Goal: Complete application form

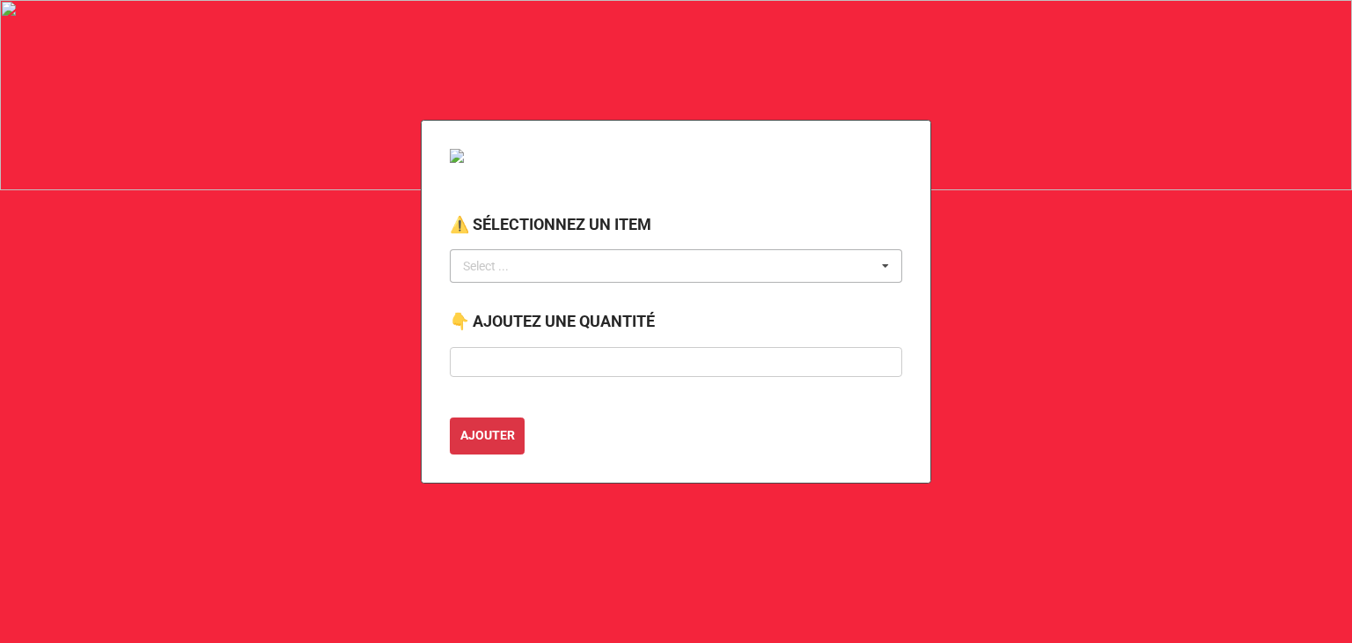
click at [492, 265] on div "Select ..." at bounding box center [497, 266] width 76 height 20
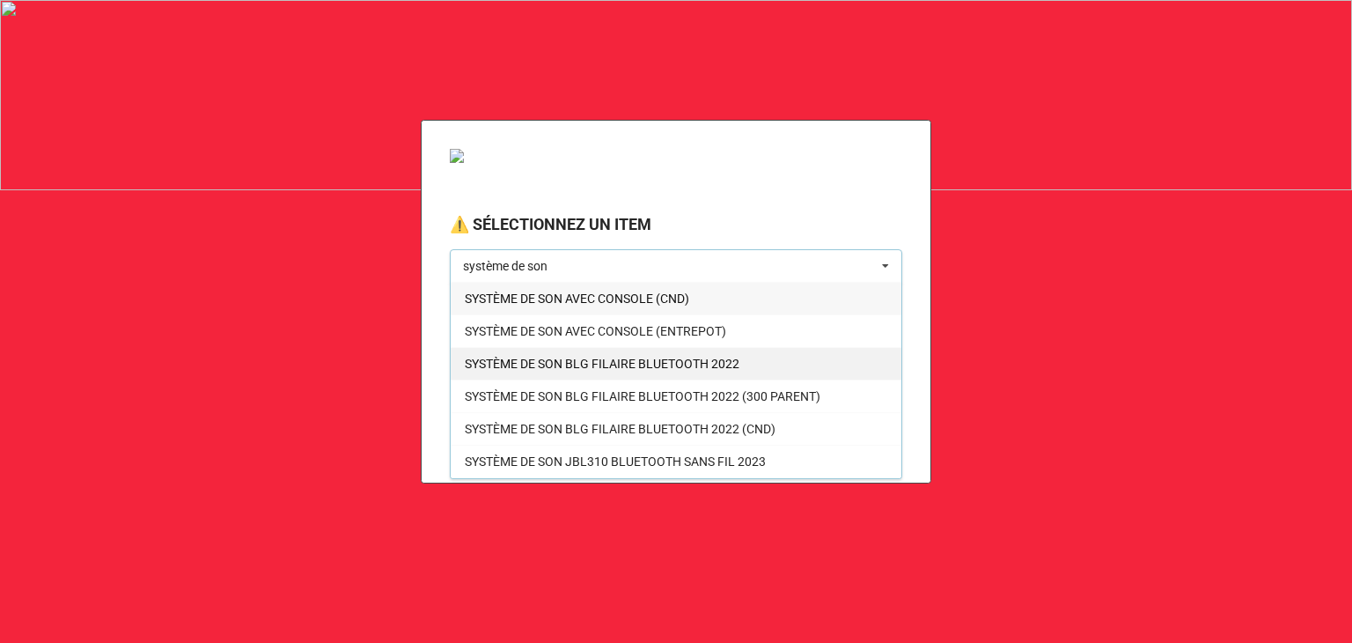
scroll to position [29, 0]
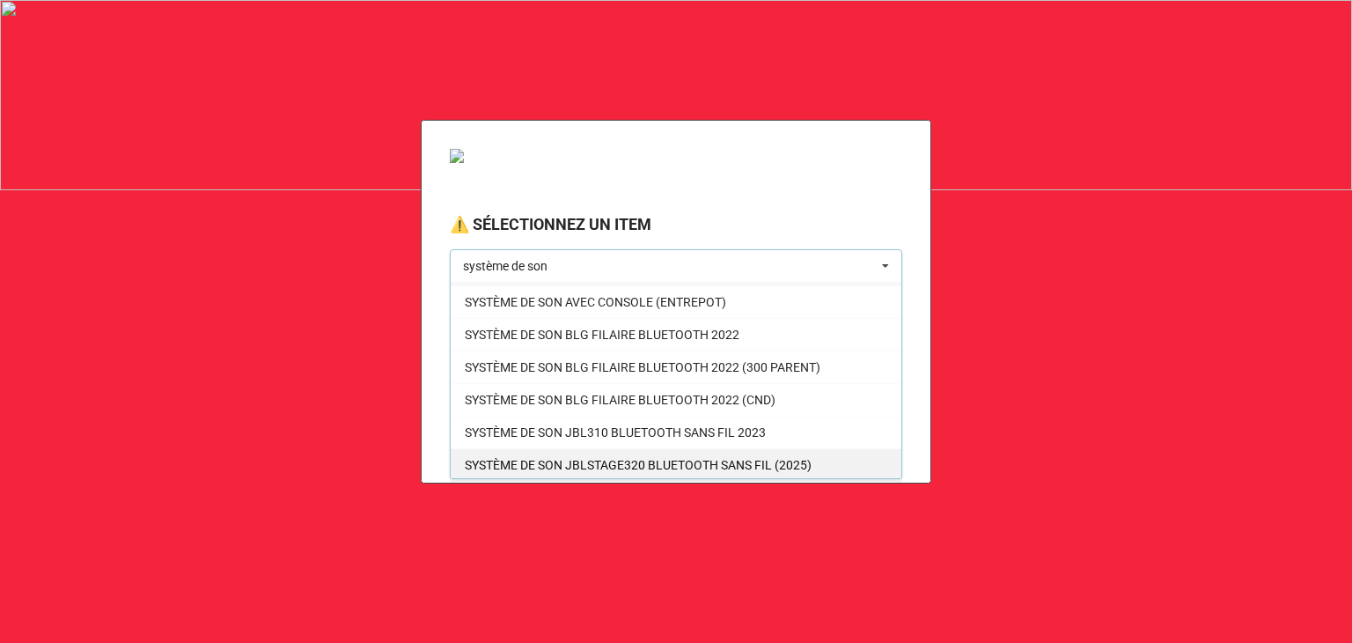
type input "système de son"
click at [631, 459] on span "SYSTÈME DE SON JBLSTAGE320 BLUETOOTH SANS FIL (2025)" at bounding box center [638, 465] width 347 height 14
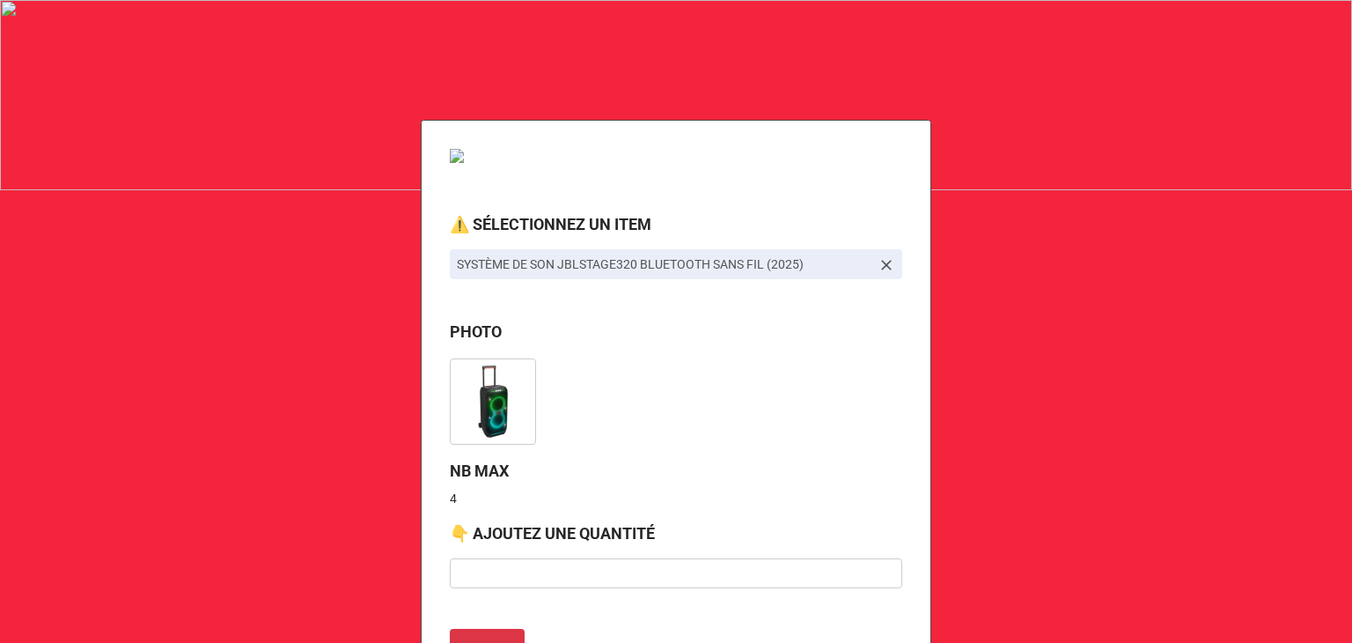
click at [480, 517] on div "⚠️ SÉLECTIONNEZ UN ITEM SYSTÈME DE SON JBLSTAGE320 BLUETOOTH SANS FIL (2025) PH…" at bounding box center [676, 407] width 511 height 575
click at [479, 569] on input "text" at bounding box center [676, 573] width 452 height 30
type input "4"
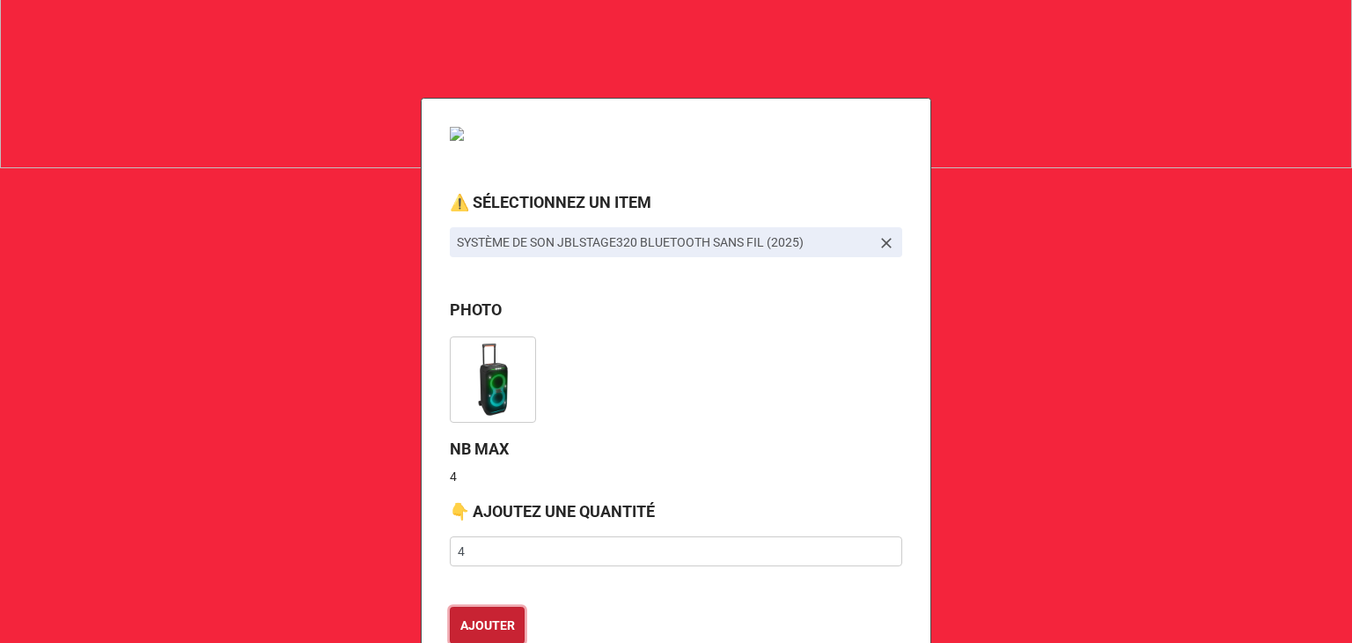
click at [450, 606] on button "AJOUTER" at bounding box center [487, 624] width 75 height 37
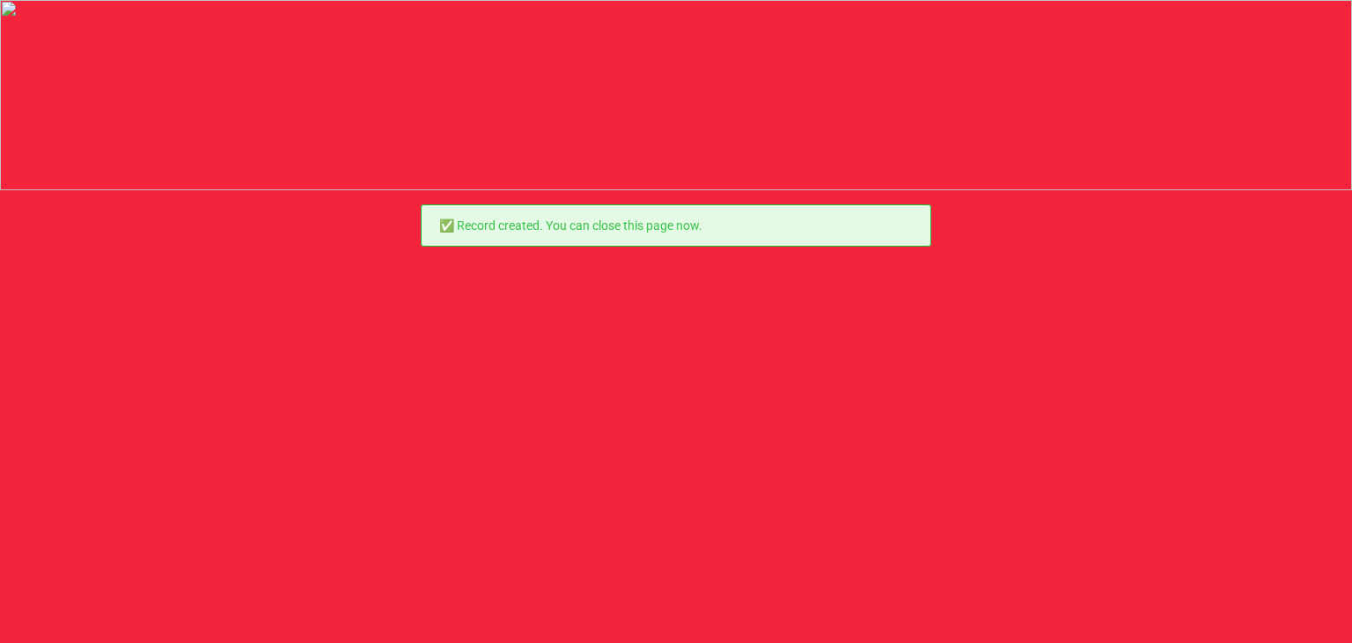
scroll to position [0, 0]
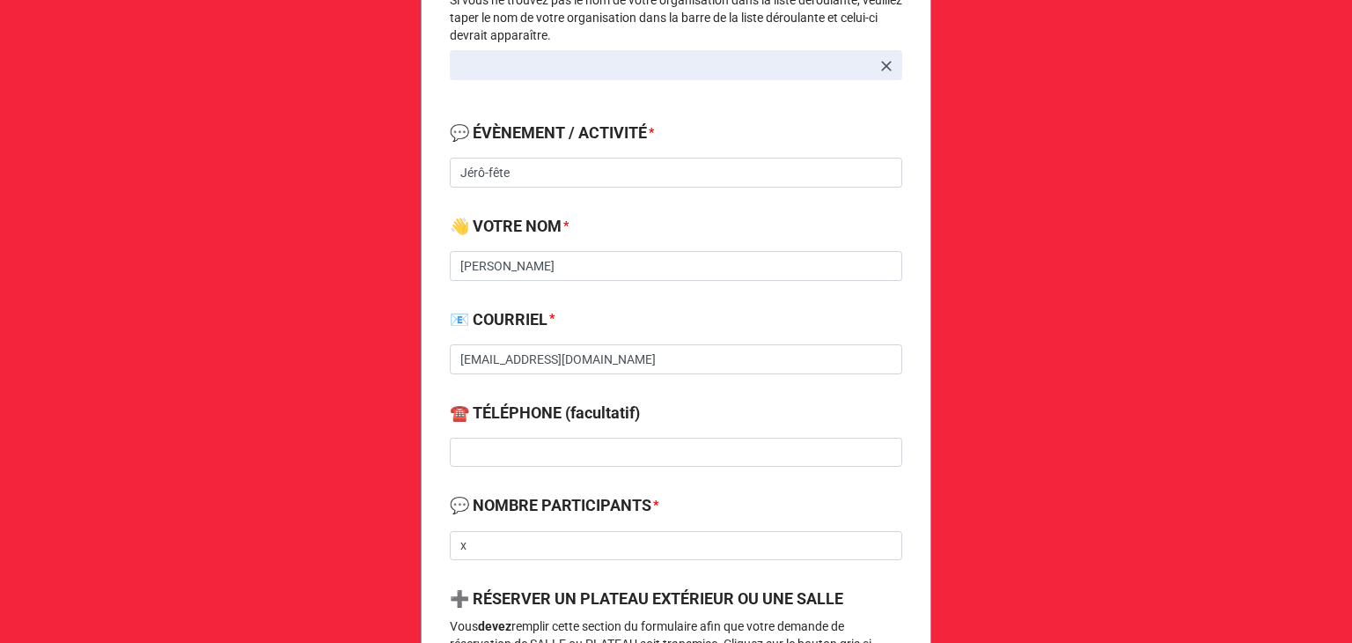
scroll to position [408, 0]
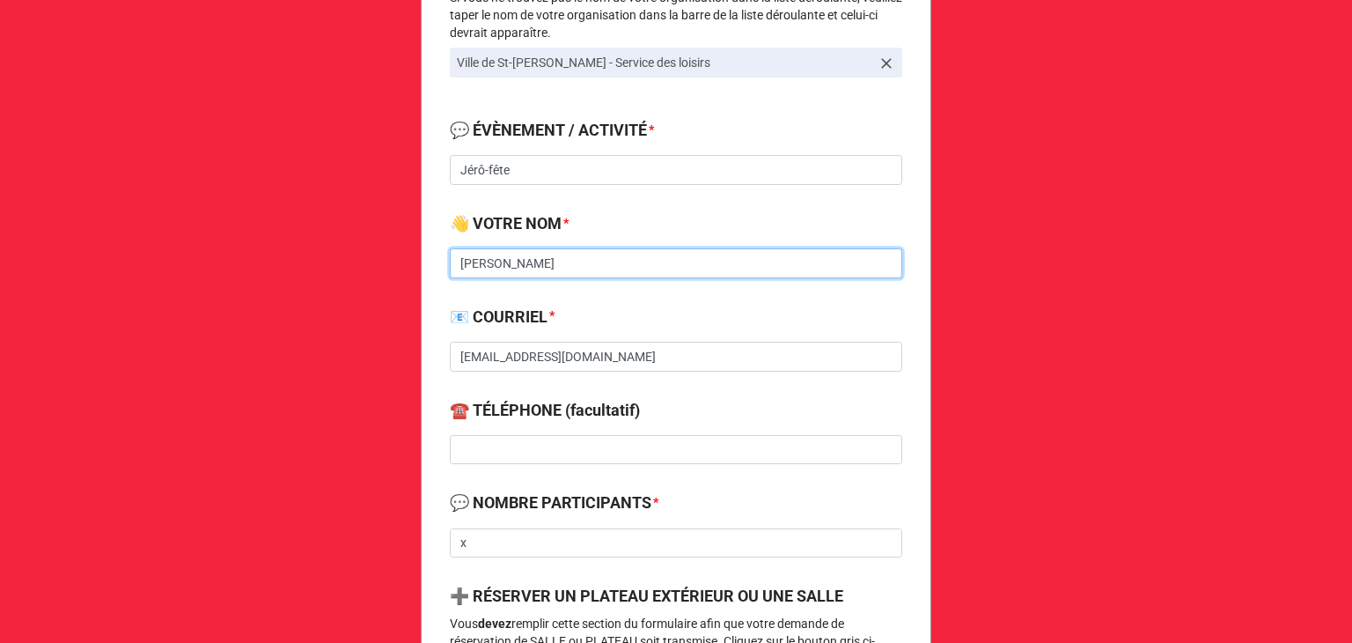
drag, startPoint x: 548, startPoint y: 265, endPoint x: 384, endPoint y: 255, distance: 164.0
click at [384, 255] on div "Demande de réservation de salle, plateau et prêt d'équipement 🔔 VOTRE ORGANISAT…" at bounding box center [676, 619] width 1352 height 2054
type input "[PERSON_NAME]"
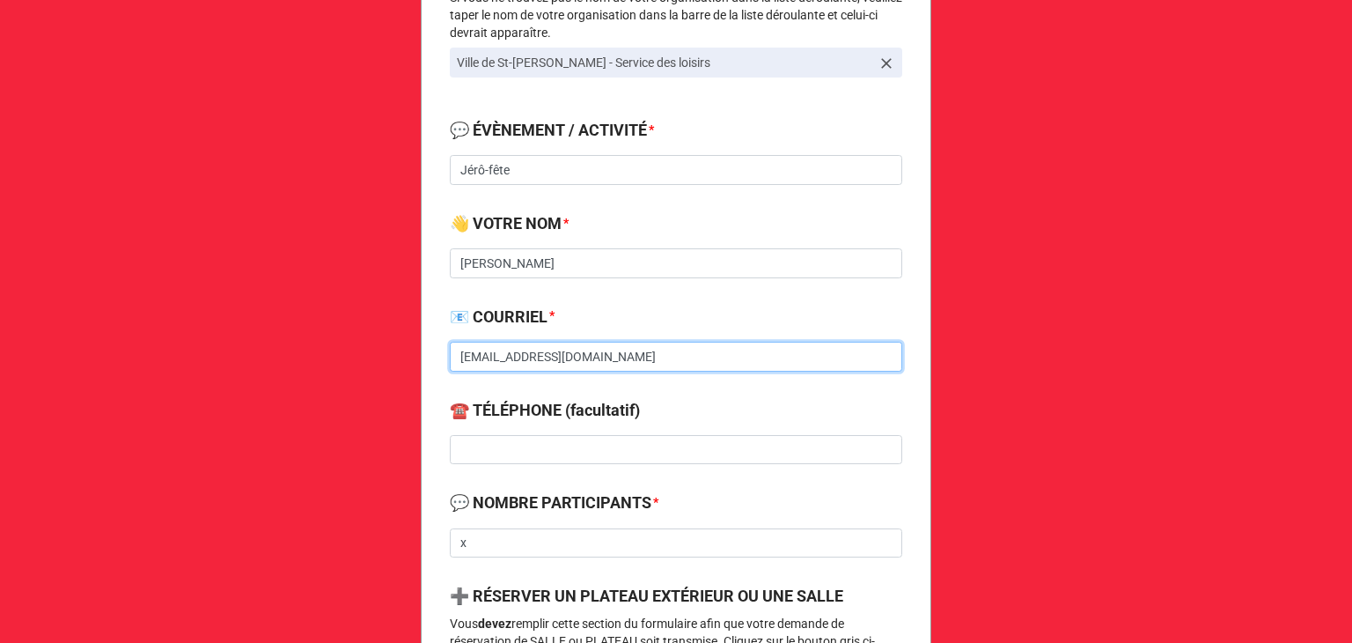
type input "[EMAIL_ADDRESS][DOMAIN_NAME]"
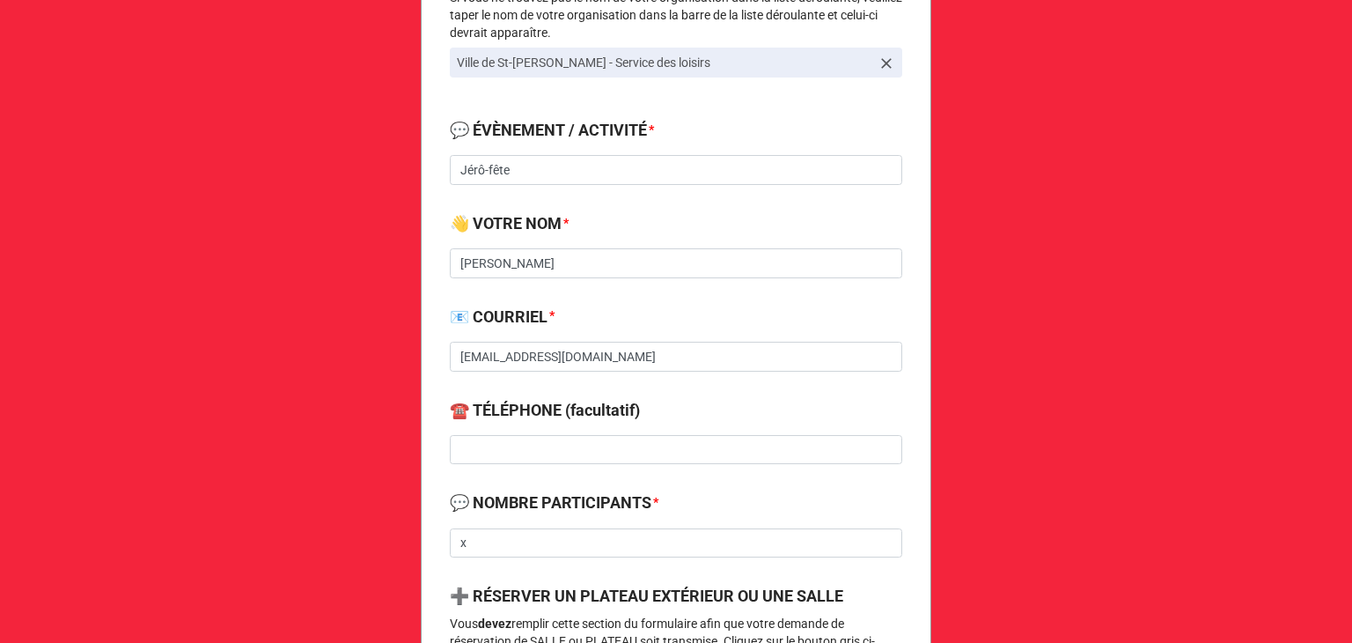
click at [670, 317] on b "📧 COURRIEL *" at bounding box center [676, 320] width 452 height 31
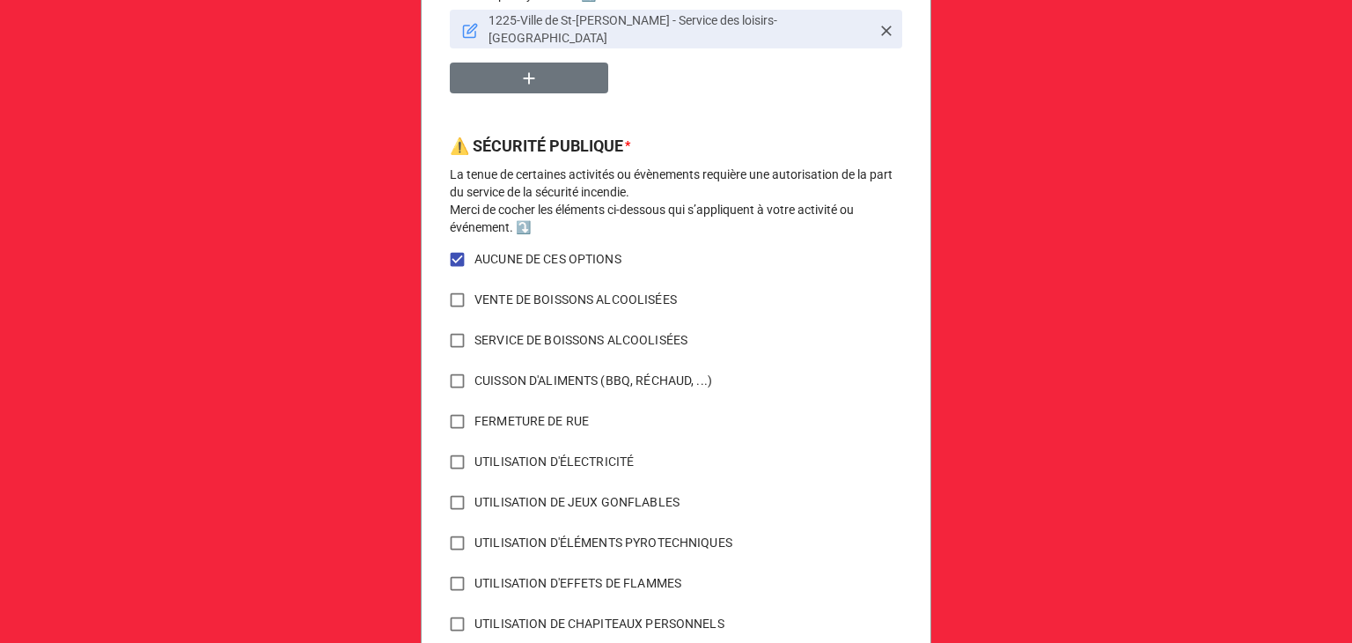
scroll to position [1404, 0]
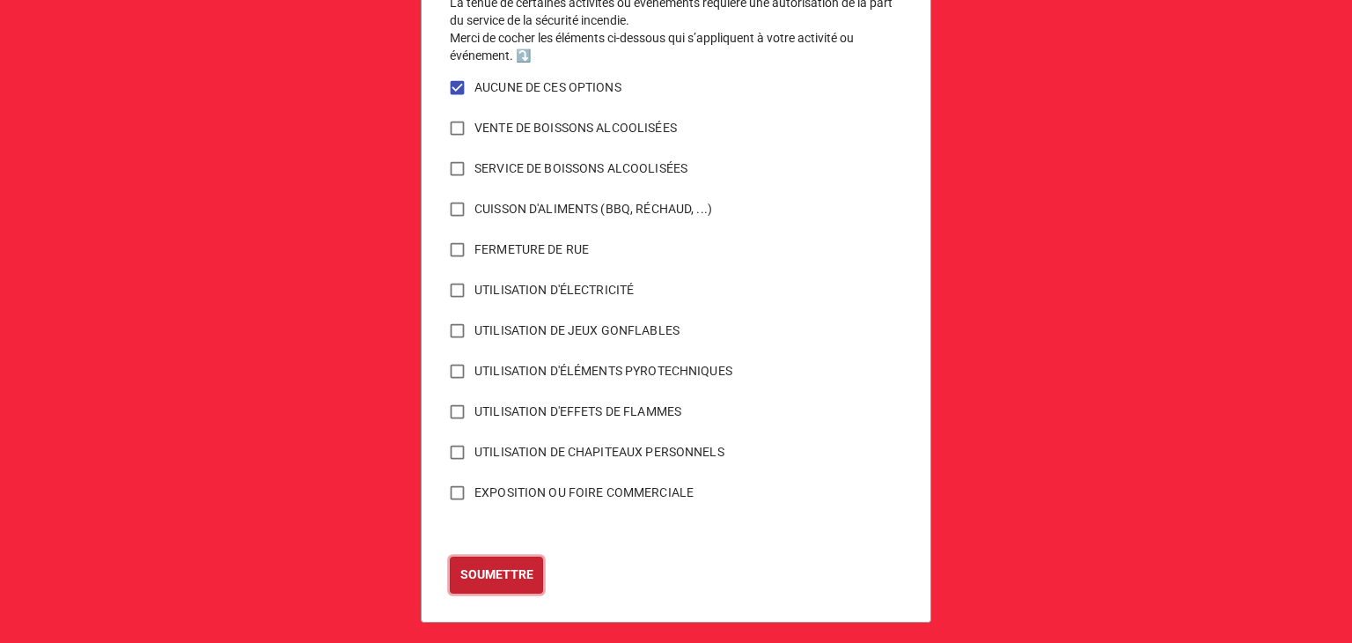
click at [493, 565] on b "SOUMETTRE" at bounding box center [496, 574] width 73 height 18
